Goal: Task Accomplishment & Management: Manage account settings

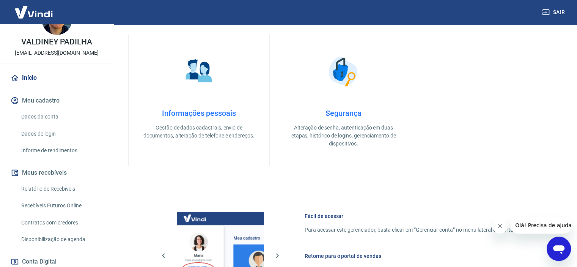
scroll to position [76, 0]
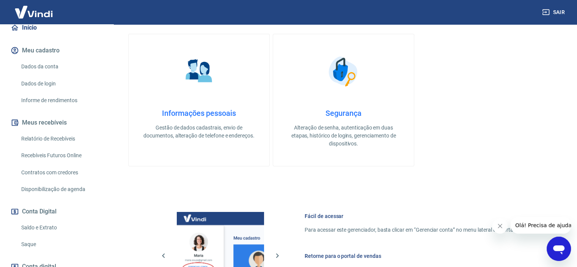
click at [46, 226] on link "Saldo e Extrato" at bounding box center [61, 228] width 86 height 16
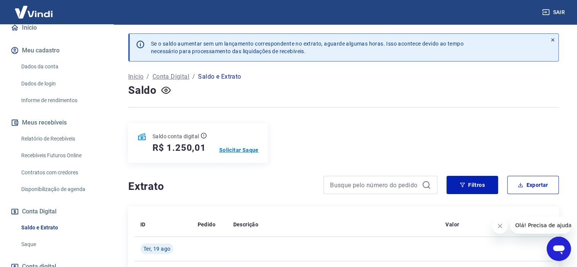
click at [247, 150] on p "Solicitar Saque" at bounding box center [238, 150] width 39 height 8
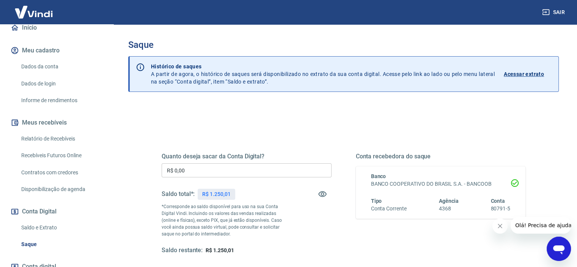
click at [195, 172] on input "R$ 0,00" at bounding box center [247, 170] width 170 height 14
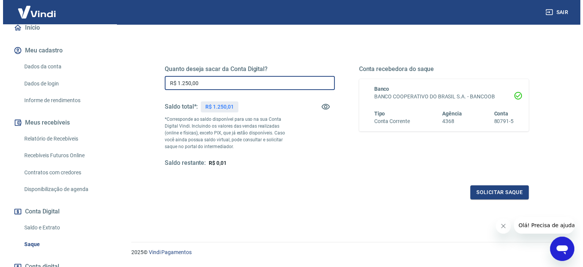
scroll to position [108, 0]
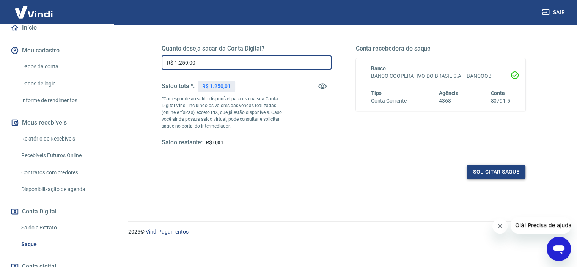
type input "R$ 1.250,00"
click at [488, 172] on button "Solicitar saque" at bounding box center [496, 172] width 58 height 14
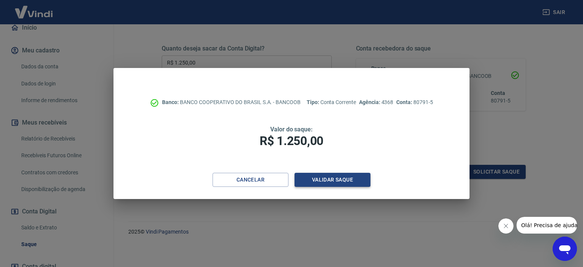
click at [343, 180] on button "Validar saque" at bounding box center [333, 180] width 76 height 14
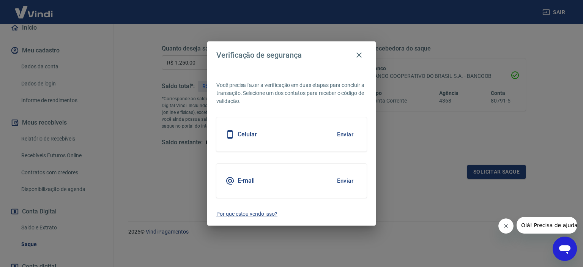
click at [284, 183] on div "E-mail Enviar" at bounding box center [291, 181] width 150 height 34
click at [349, 180] on button "Enviar" at bounding box center [345, 181] width 25 height 16
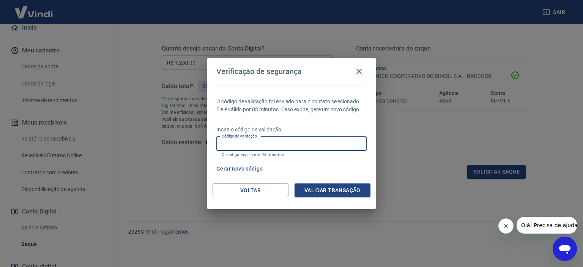
click at [297, 147] on input "Código de validação" at bounding box center [291, 144] width 150 height 14
type input "456749"
click at [326, 194] on button "Validar transação" at bounding box center [333, 190] width 76 height 14
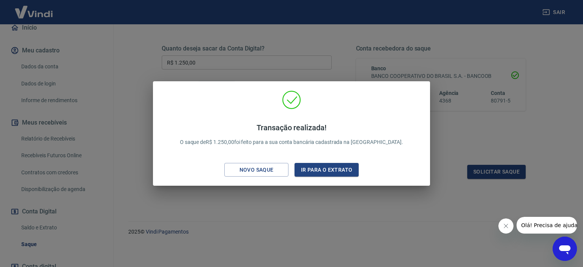
click at [353, 214] on div "Transação realizada! O saque de R$ 1.250,00 foi feito para a sua conta bancária…" at bounding box center [291, 133] width 583 height 267
